Goal: Contribute content

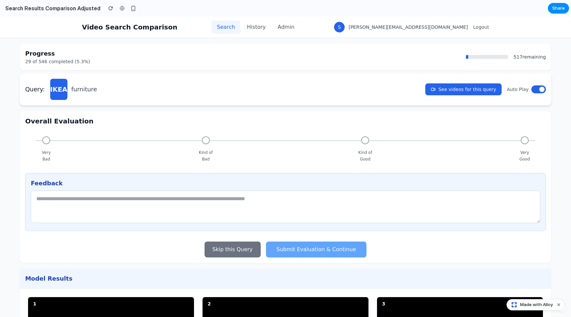
click at [285, 158] on div at bounding box center [285, 158] width 0 height 0
click at [380, 12] on section "Search Results Comparison Adjusted Share" at bounding box center [284, 8] width 569 height 17
click at [371, 17] on div "Video Search Comparison Search History Admin S simon@twelvelabs.io Logout" at bounding box center [285, 27] width 407 height 21
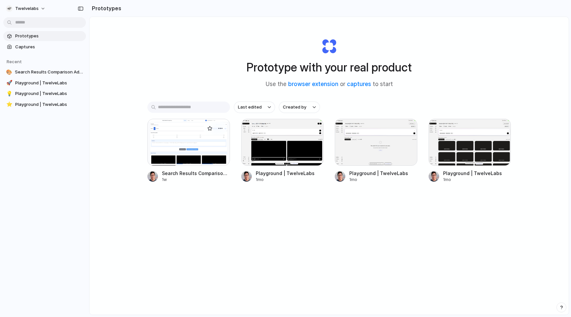
click at [202, 144] on div at bounding box center [188, 142] width 83 height 47
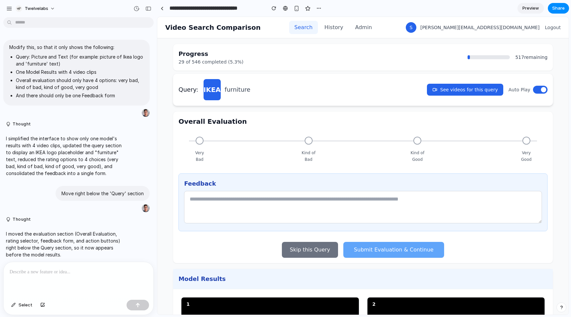
scroll to position [3, 0]
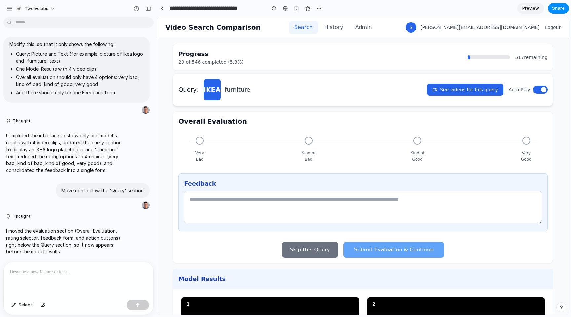
click at [65, 273] on p at bounding box center [79, 272] width 138 height 8
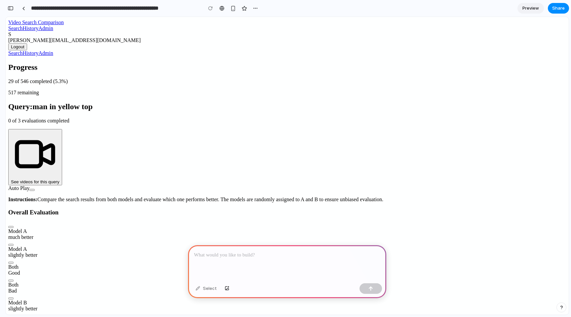
click at [269, 253] on p at bounding box center [287, 255] width 186 height 8
click at [257, 253] on p at bounding box center [287, 255] width 186 height 8
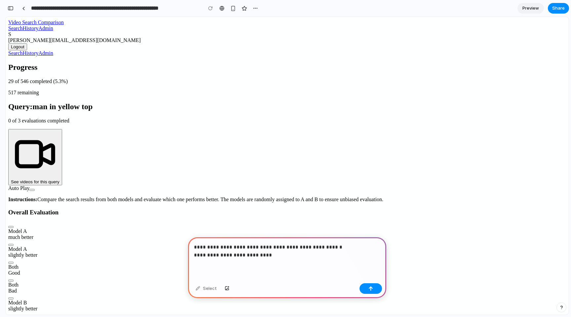
click at [214, 254] on p "**********" at bounding box center [287, 251] width 186 height 16
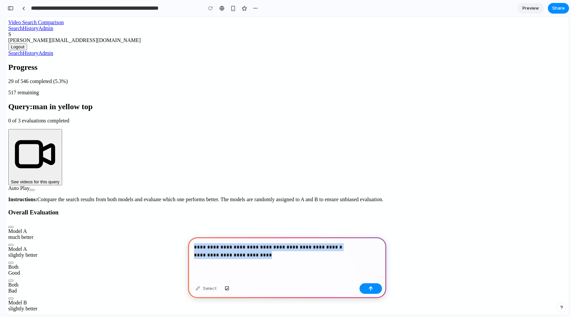
click at [214, 254] on p "**********" at bounding box center [287, 251] width 186 height 16
click at [229, 258] on p "**********" at bounding box center [287, 251] width 186 height 16
drag, startPoint x: 265, startPoint y: 256, endPoint x: 195, endPoint y: 255, distance: 69.7
click at [195, 255] on p "**********" at bounding box center [287, 251] width 186 height 16
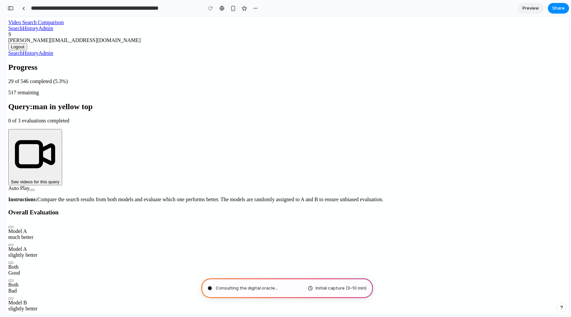
type input "**********"
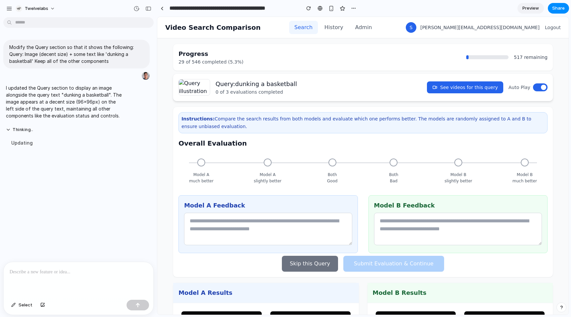
click at [80, 271] on p at bounding box center [79, 272] width 138 height 8
click at [76, 146] on div "Updating" at bounding box center [64, 142] width 117 height 15
click at [73, 277] on div at bounding box center [79, 279] width 150 height 35
click at [138, 304] on div "button" at bounding box center [137, 304] width 5 height 5
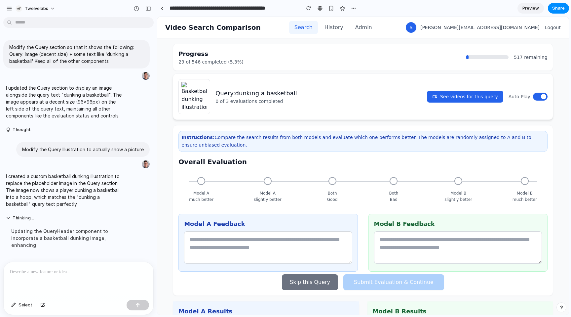
click at [104, 226] on div "Updating the QueryHeader component to incorporate a basketball dunking image, e…" at bounding box center [64, 237] width 117 height 29
click at [73, 276] on div at bounding box center [79, 279] width 150 height 35
click at [378, 60] on div "Progress 29 of 546 completed (5.3%) 517 remaining" at bounding box center [362, 57] width 369 height 16
click at [354, 7] on div "button" at bounding box center [353, 8] width 5 height 5
click at [397, 6] on div "Duplicate Delete" at bounding box center [285, 158] width 571 height 317
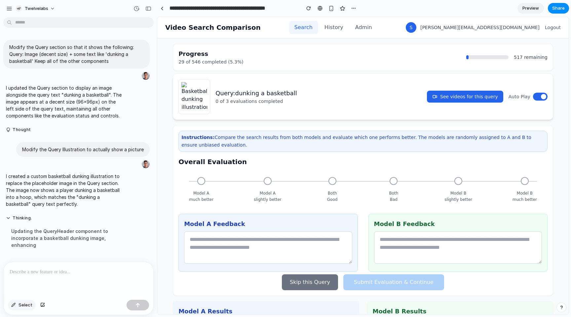
click at [24, 307] on span "Select" at bounding box center [26, 304] width 14 height 7
click at [224, 94] on div at bounding box center [363, 165] width 411 height 297
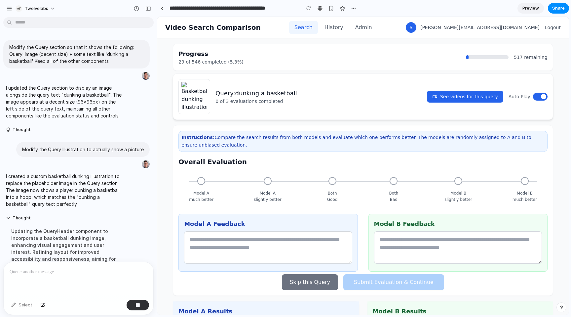
scroll to position [128, 0]
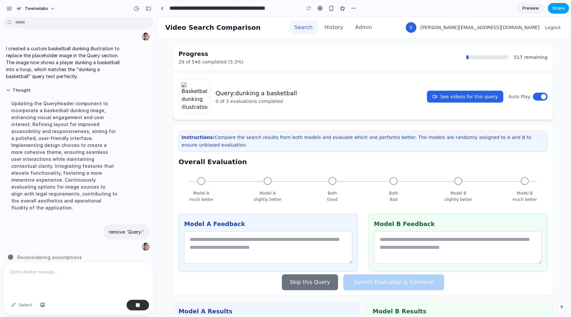
click at [556, 9] on span "Share" at bounding box center [558, 8] width 13 height 7
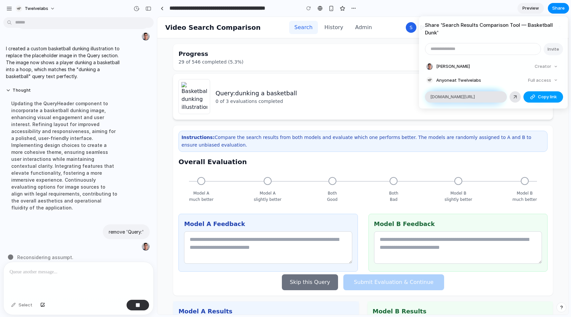
click at [542, 99] on span "Copy link" at bounding box center [547, 97] width 19 height 7
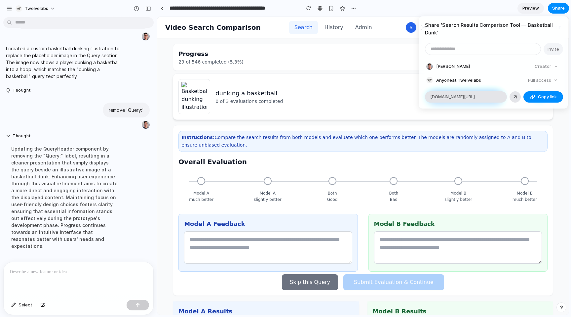
scroll to position [141, 0]
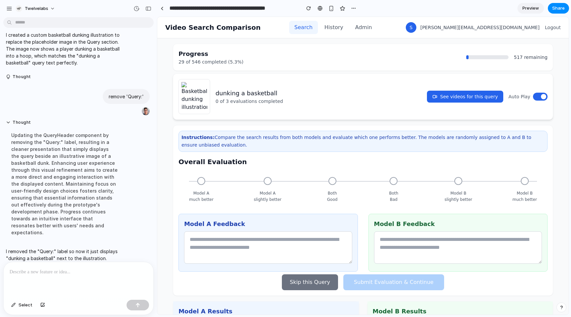
click at [338, 69] on div "Share ' Search Results Comparison Tool — Basketball Dunk ' Invite Simon Shim Cr…" at bounding box center [285, 158] width 571 height 317
click at [25, 306] on span "Select" at bounding box center [26, 304] width 14 height 7
click at [198, 103] on div at bounding box center [363, 165] width 411 height 297
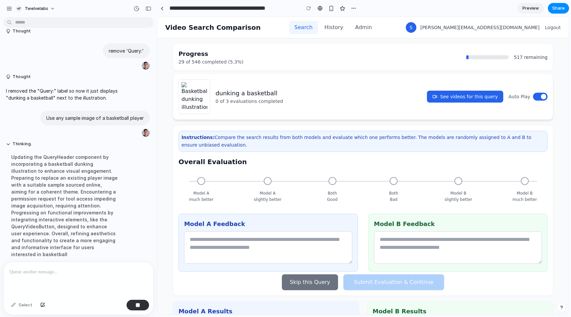
scroll to position [202, 0]
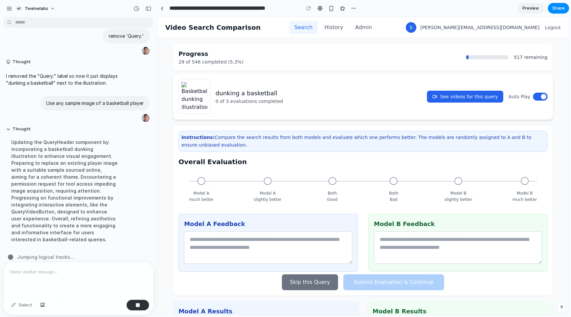
click at [438, 9] on section "**********" at bounding box center [363, 8] width 412 height 17
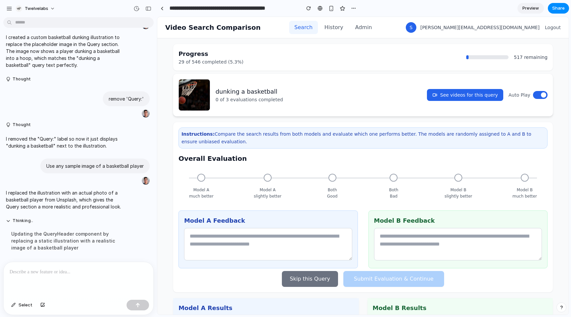
scroll to position [139, 0]
click at [87, 276] on div at bounding box center [79, 279] width 150 height 35
click at [23, 306] on span "Select" at bounding box center [26, 304] width 14 height 7
click at [198, 96] on div at bounding box center [363, 165] width 411 height 297
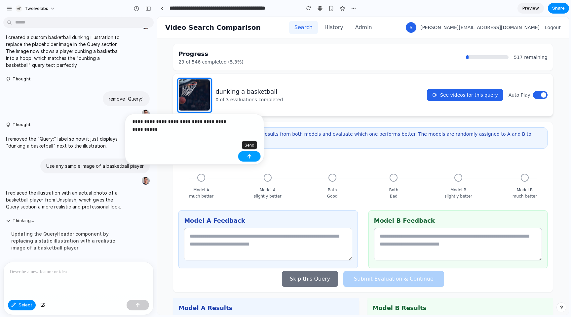
click at [252, 156] on button "button" at bounding box center [249, 156] width 22 height 11
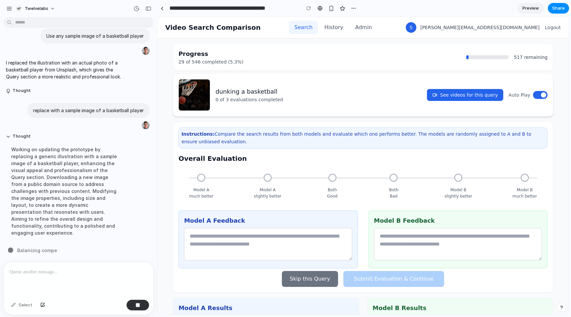
scroll to position [262, 0]
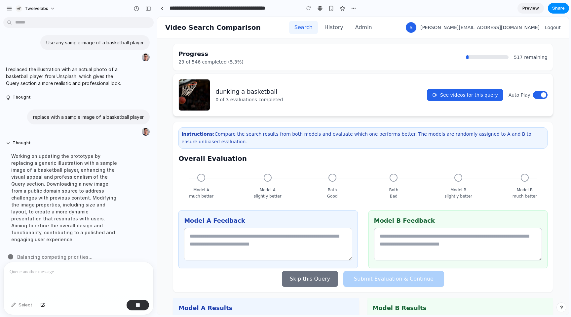
click at [67, 275] on p at bounding box center [79, 272] width 138 height 8
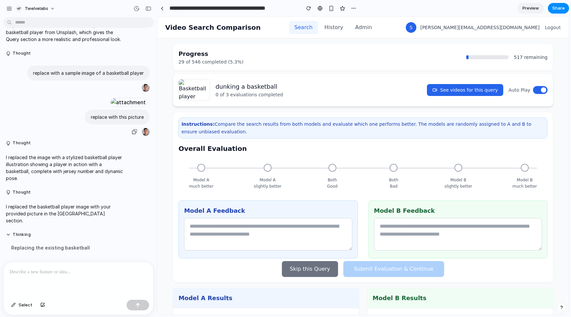
scroll to position [474, 0]
